Goal: Transaction & Acquisition: Purchase product/service

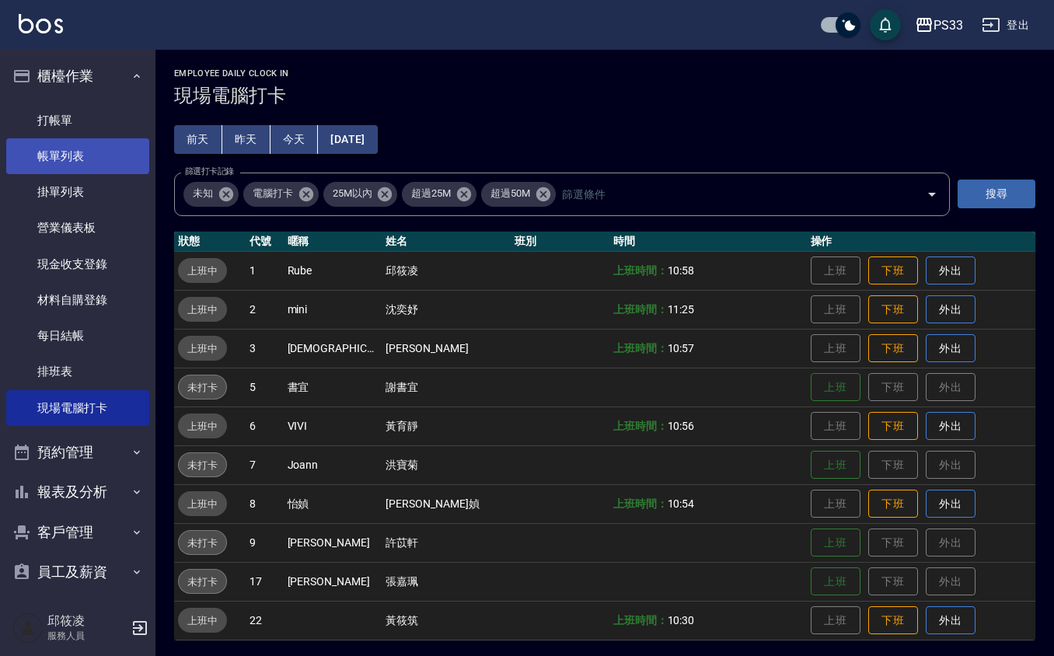
scroll to position [3, 0]
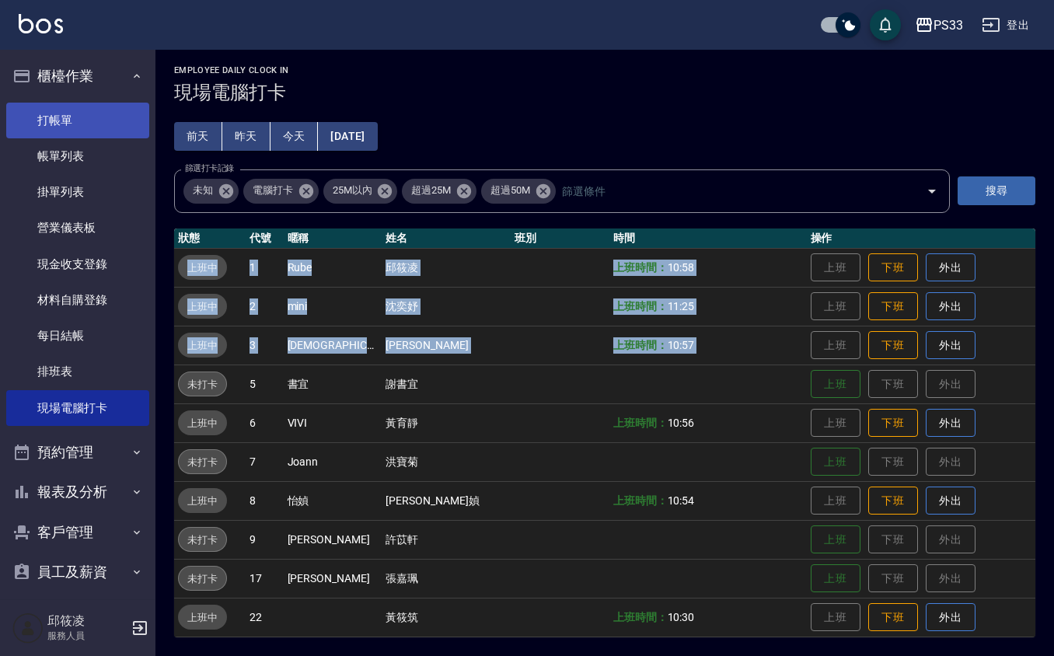
click at [75, 113] on link "打帳單" at bounding box center [77, 121] width 143 height 36
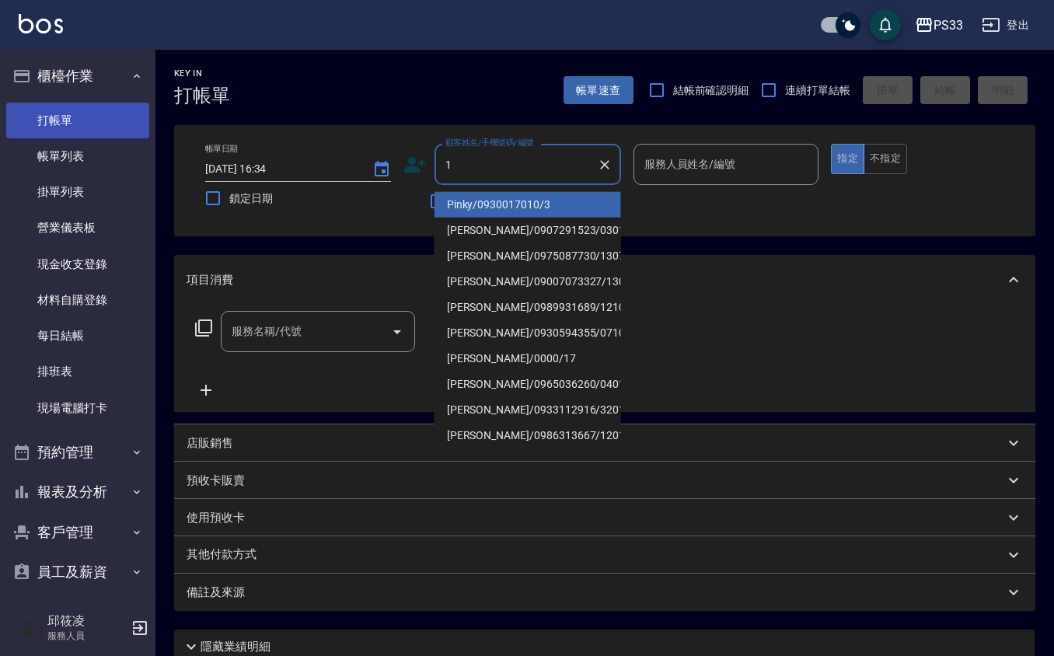
type input "Pinky/0930017010/3"
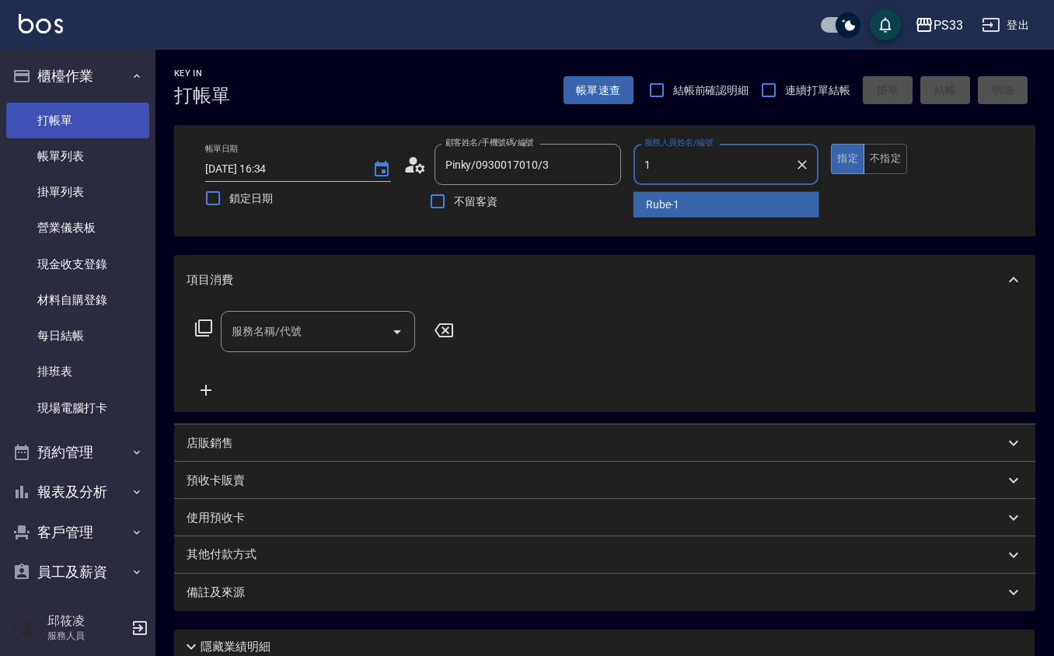
type input "Rube-1"
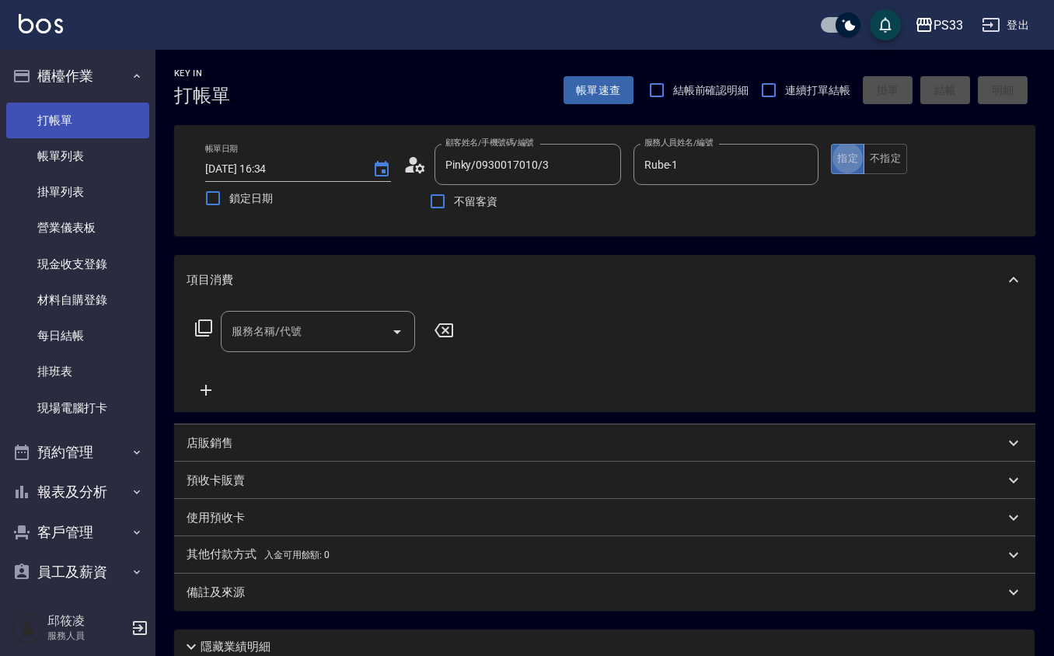
type button "true"
type input "Ruby/0912271117/1"
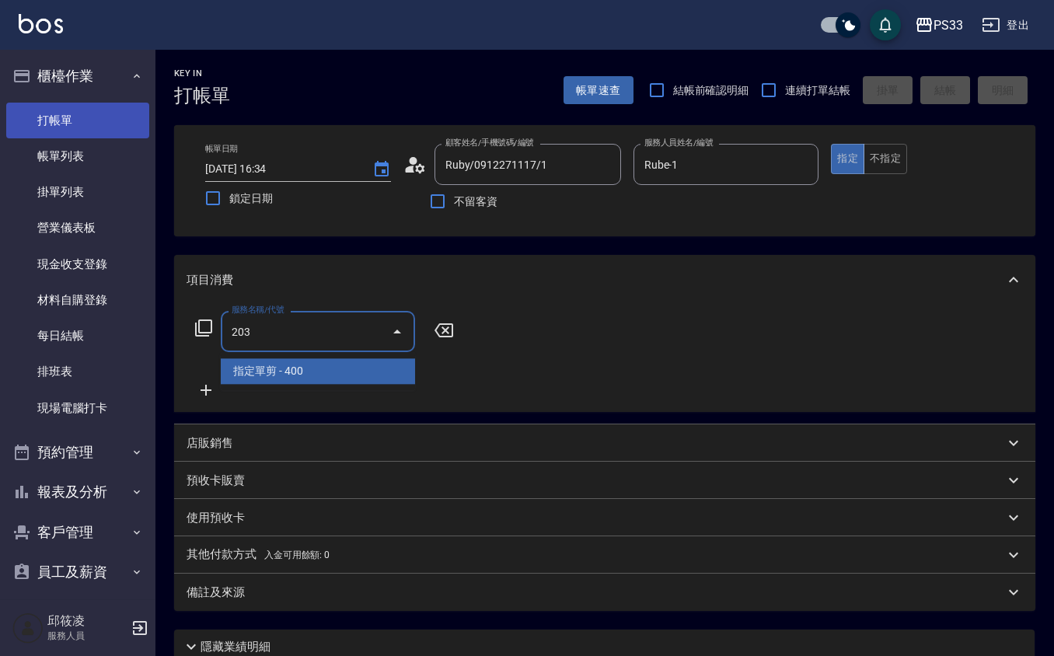
type input "指定單剪(203)"
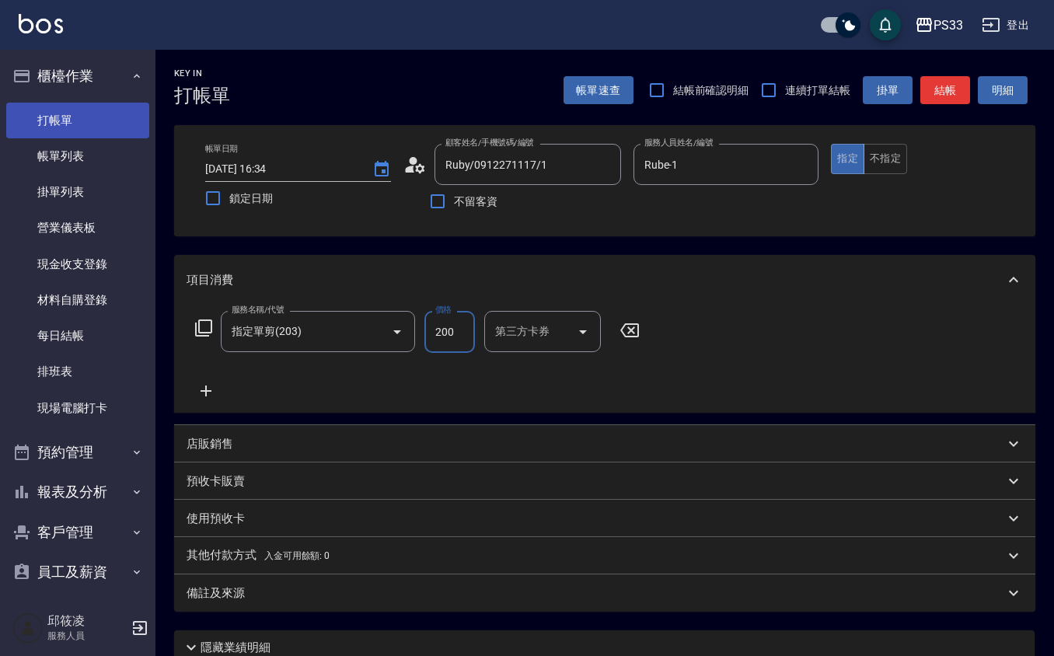
type input "200"
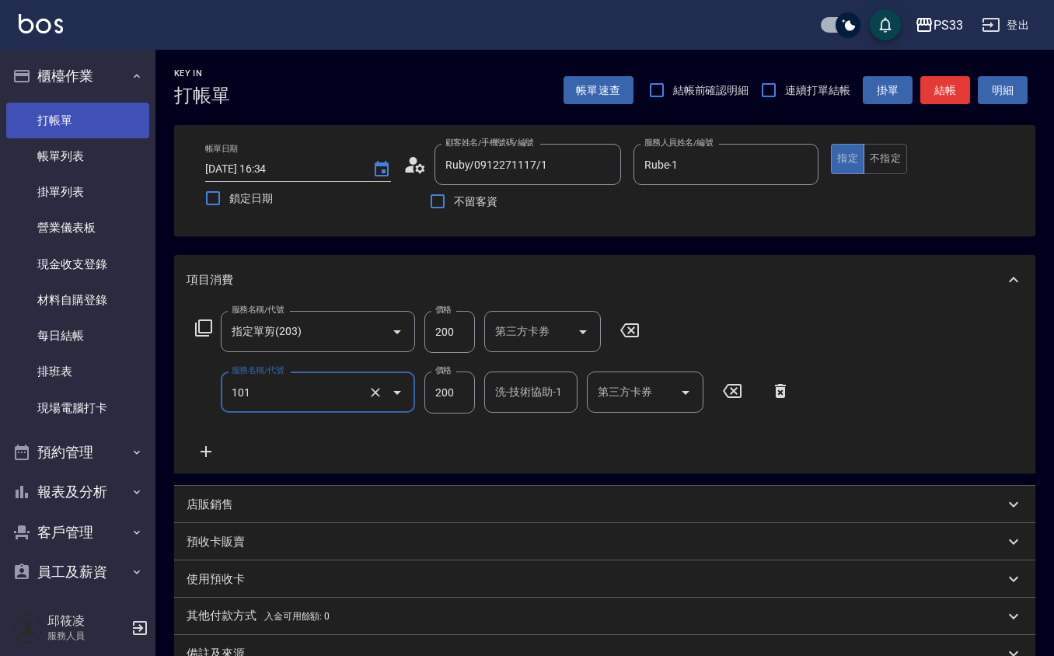
type input "洗髮(101)"
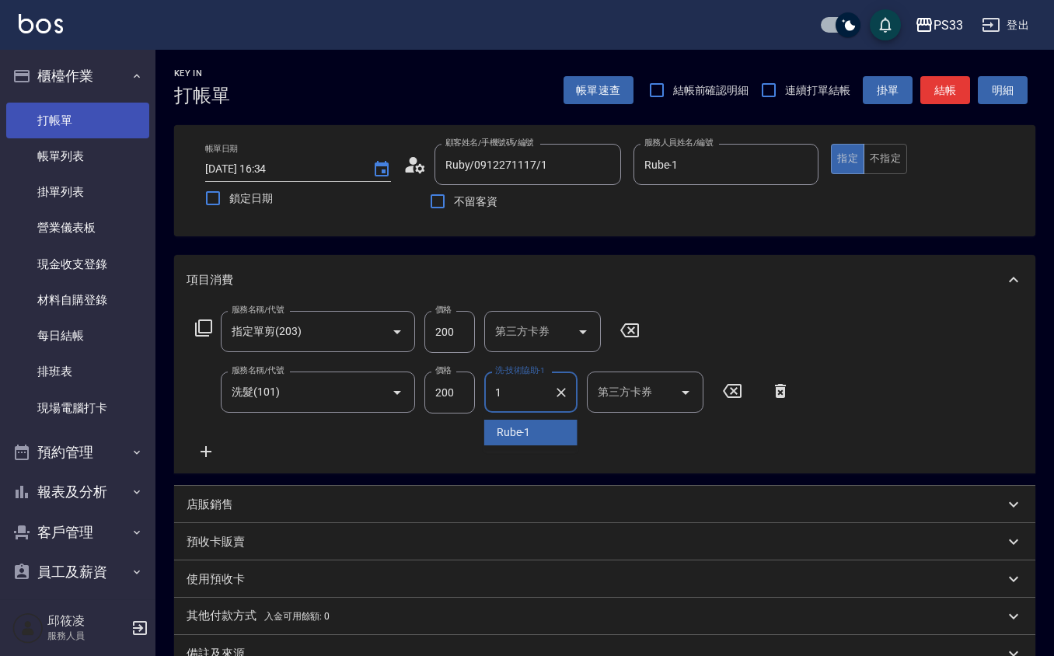
type input "Rube-1"
